Goal: Task Accomplishment & Management: Manage account settings

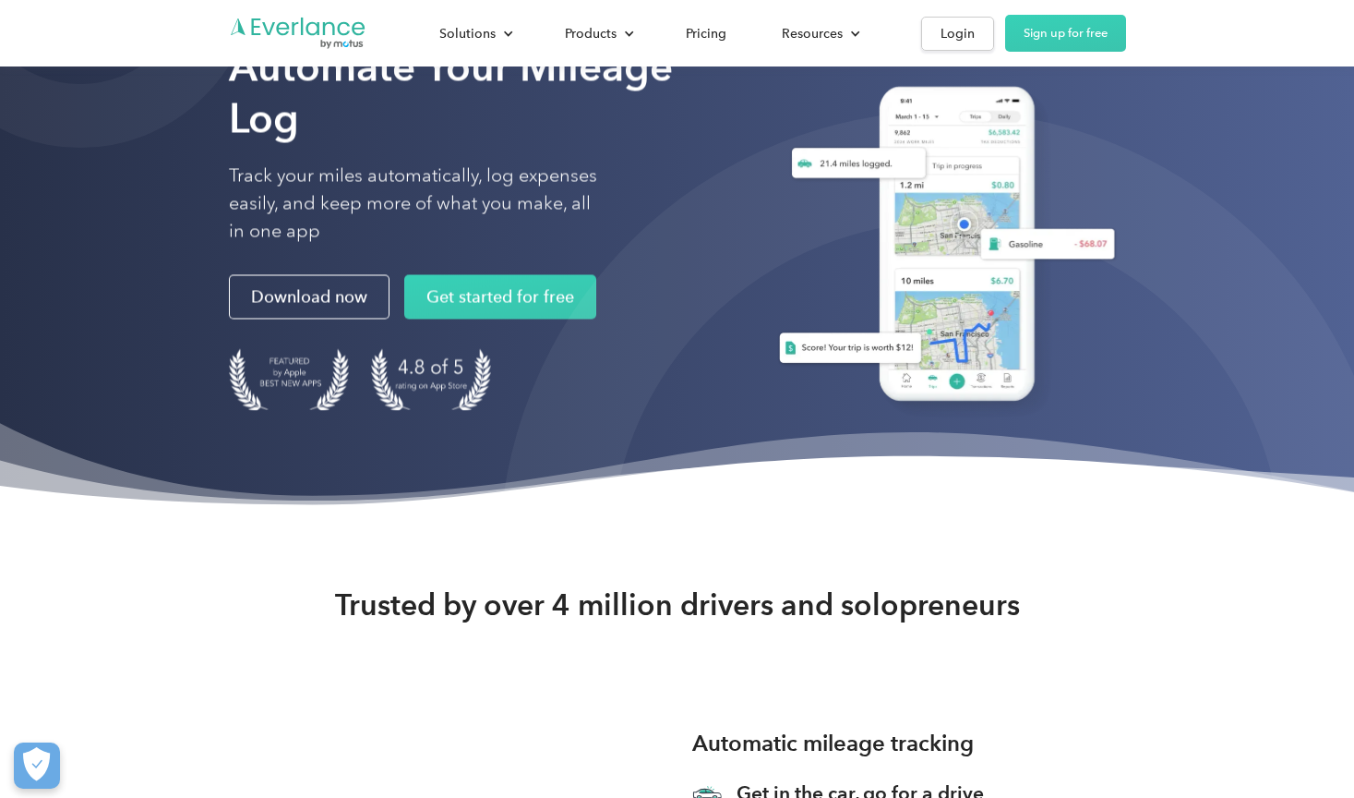
scroll to position [21, 0]
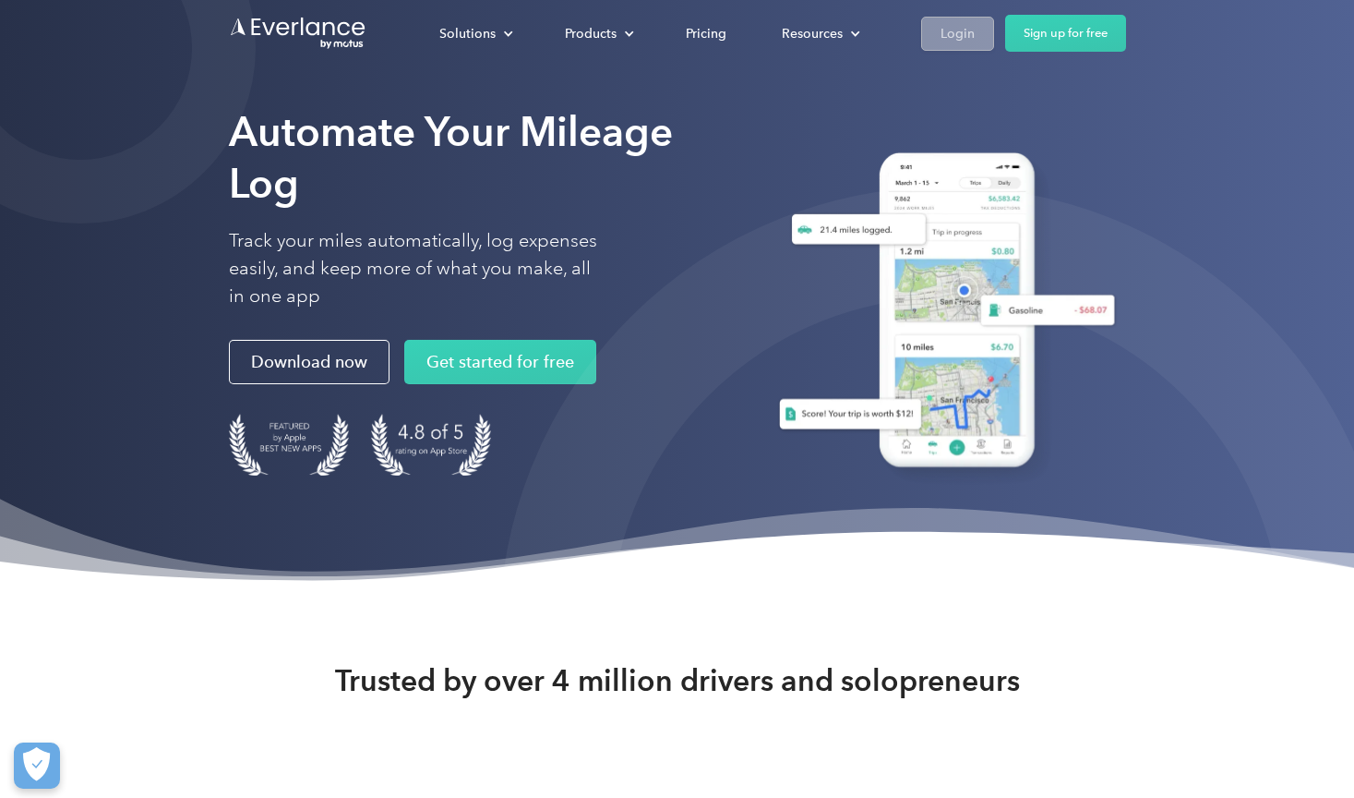
click at [941, 33] on div "Login" at bounding box center [958, 33] width 34 height 23
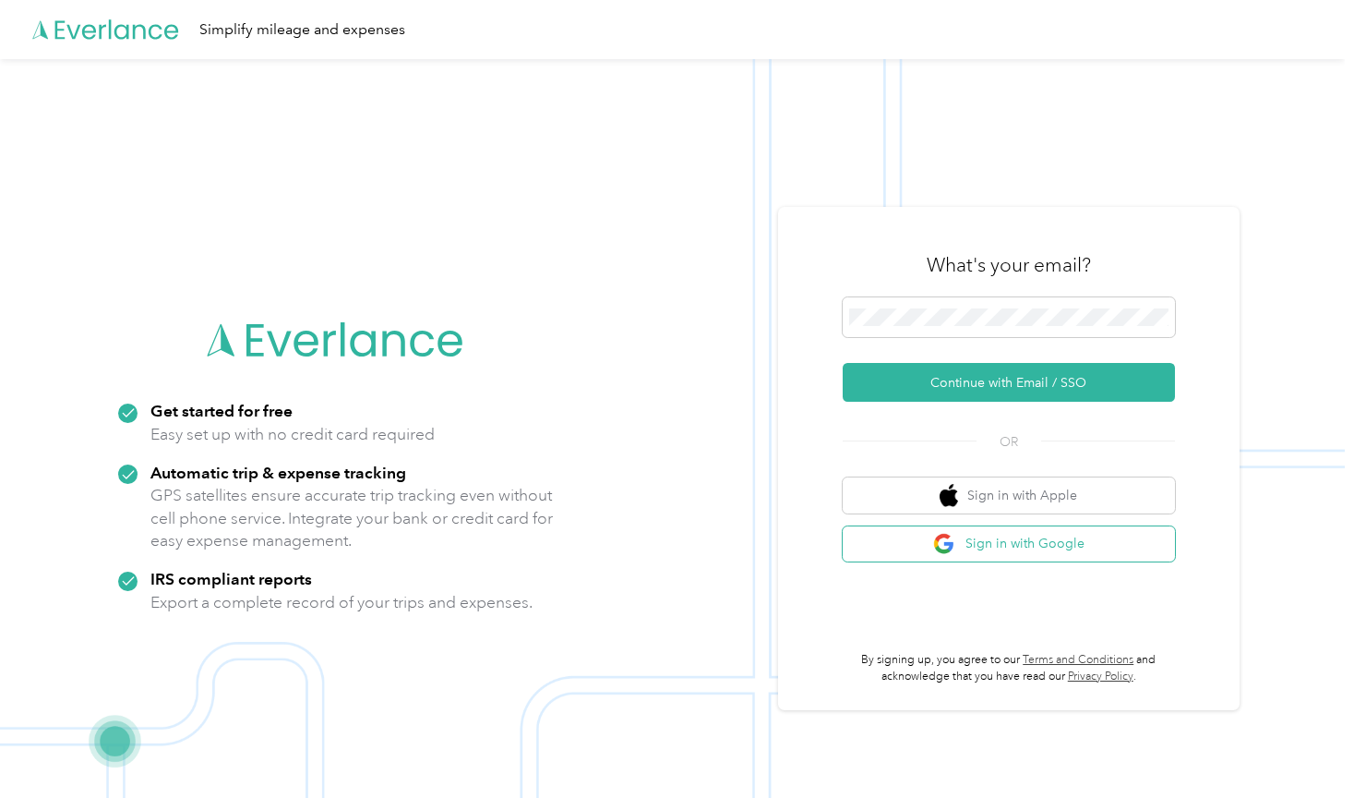
click at [1008, 544] on button "Sign in with Google" at bounding box center [1009, 544] width 332 height 36
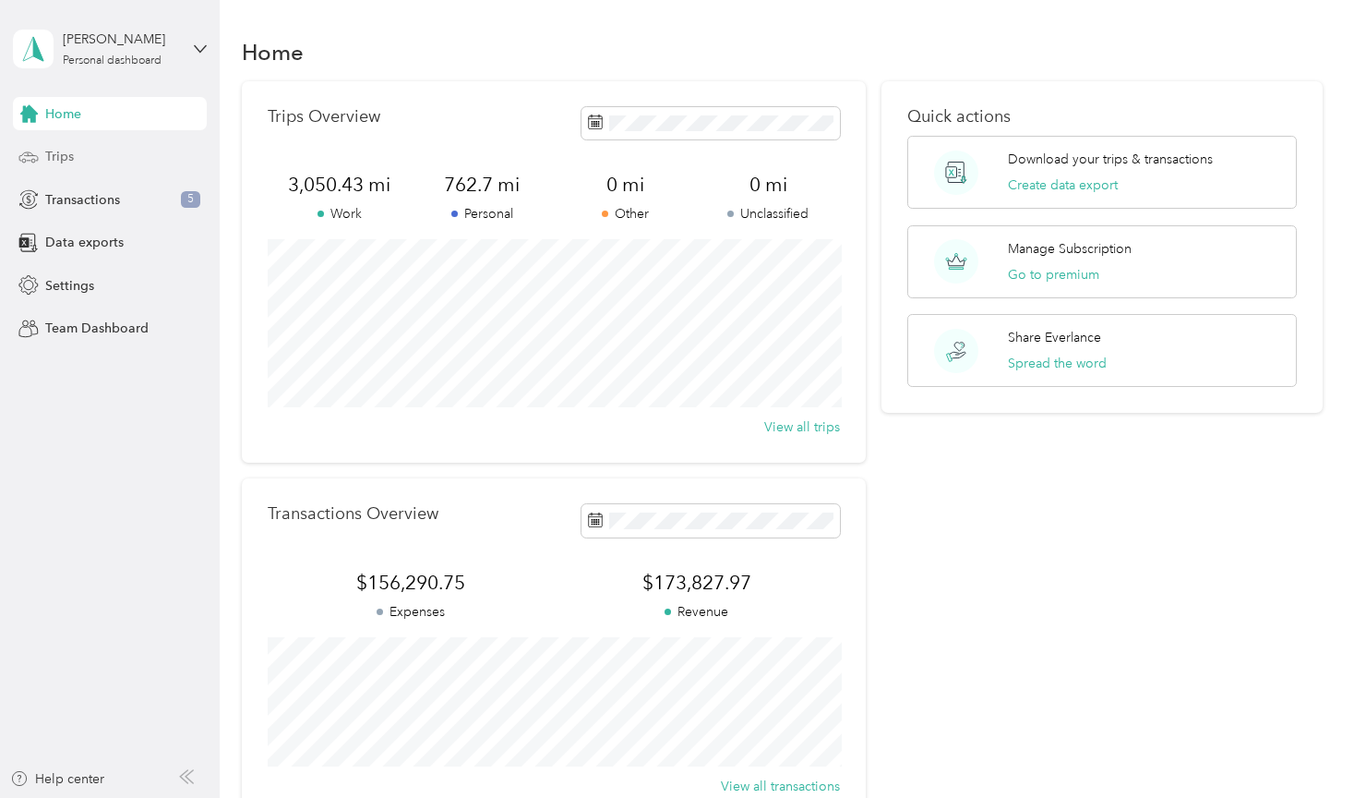
click at [109, 160] on div "Trips" at bounding box center [110, 156] width 194 height 33
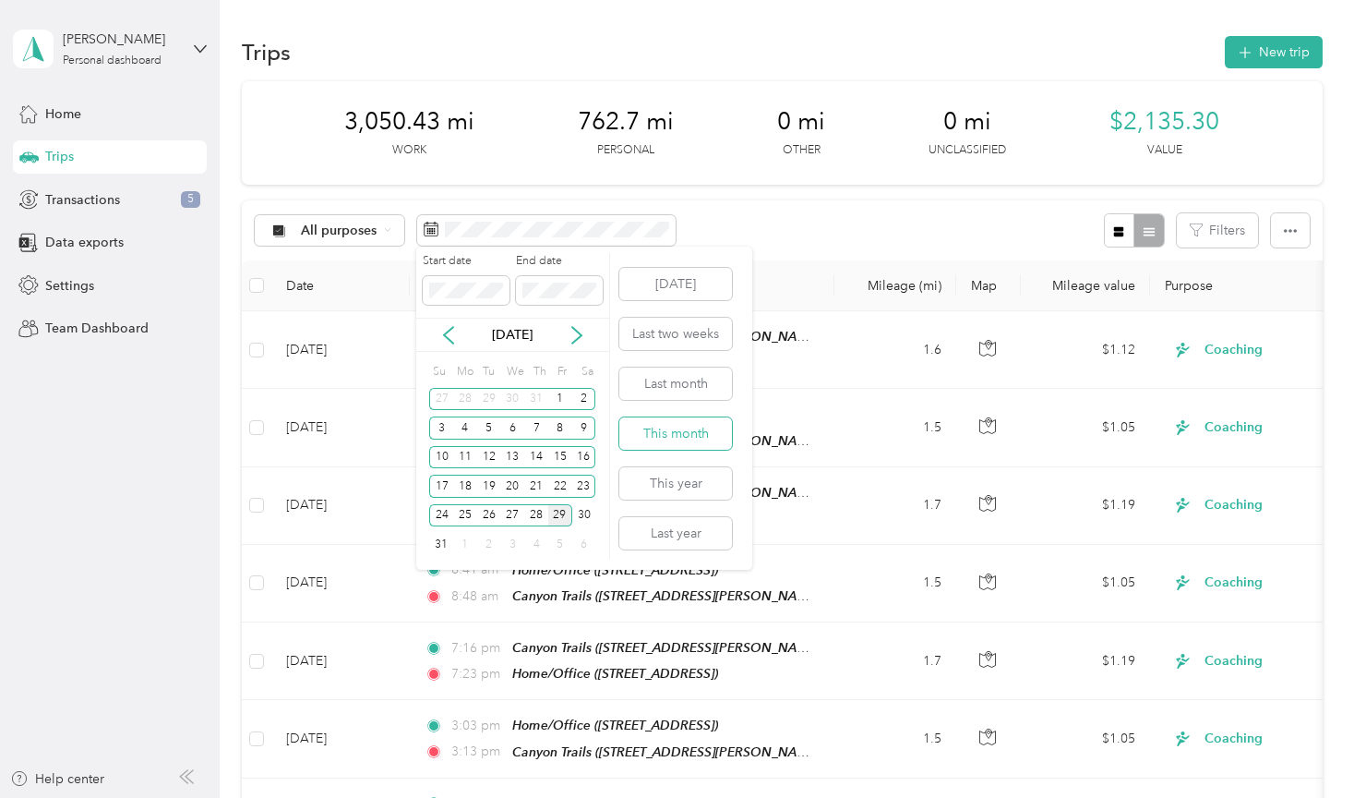
click at [692, 431] on button "This month" at bounding box center [675, 433] width 113 height 32
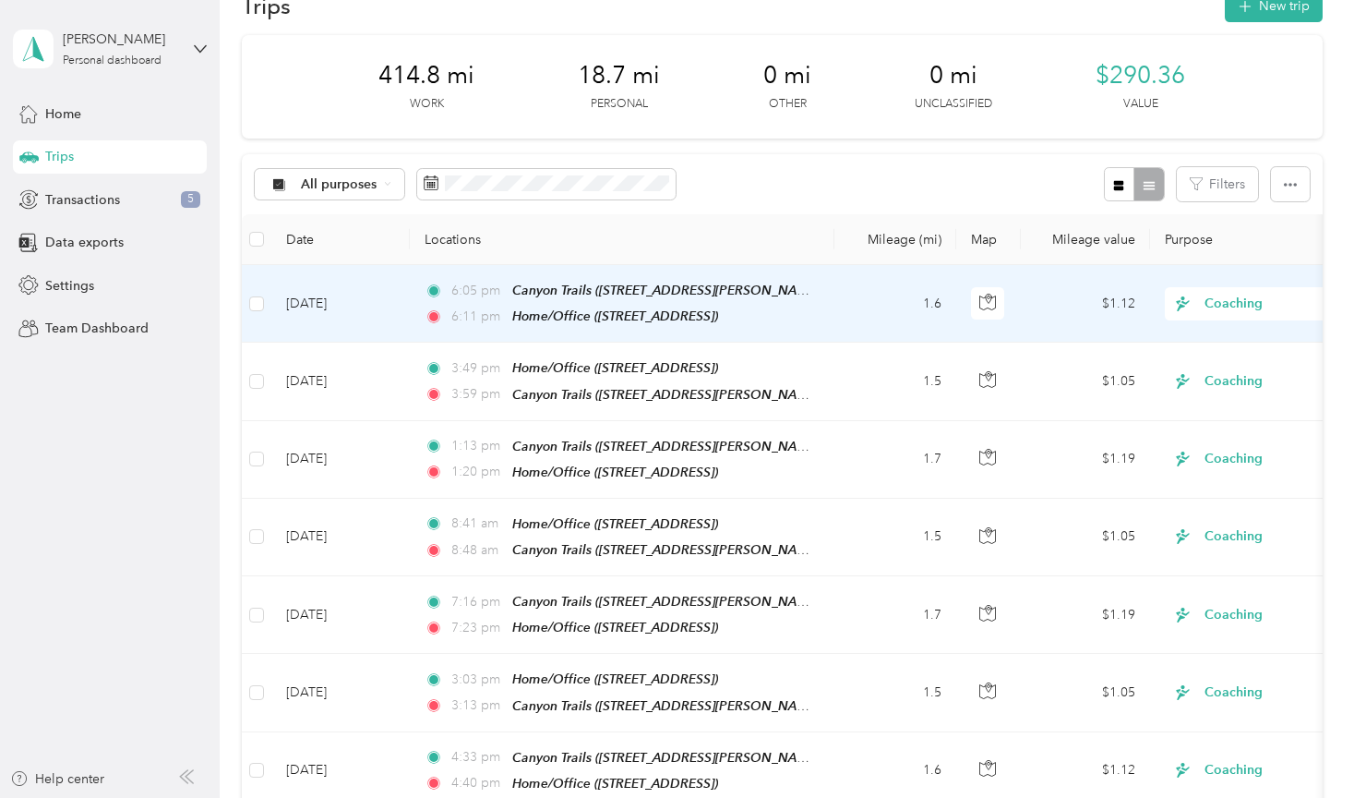
scroll to position [10, 0]
